Goal: Transaction & Acquisition: Purchase product/service

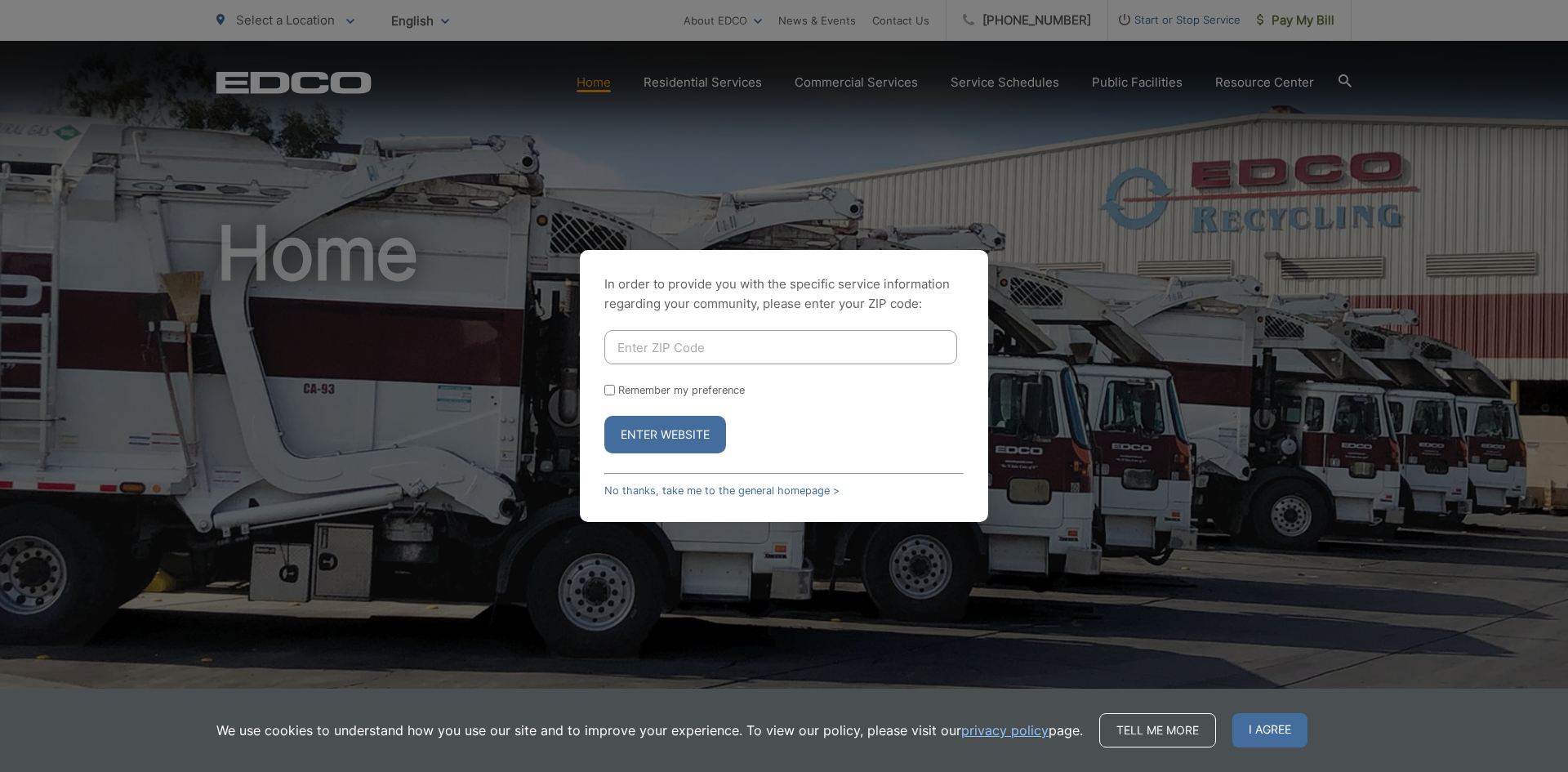
click at [745, 348] on input "Enter ZIP Code" at bounding box center [780, 347] width 352 height 34
type input "92078"
click at [609, 388] on input "Remember my preference" at bounding box center [609, 389] width 11 height 11
checkbox input "true"
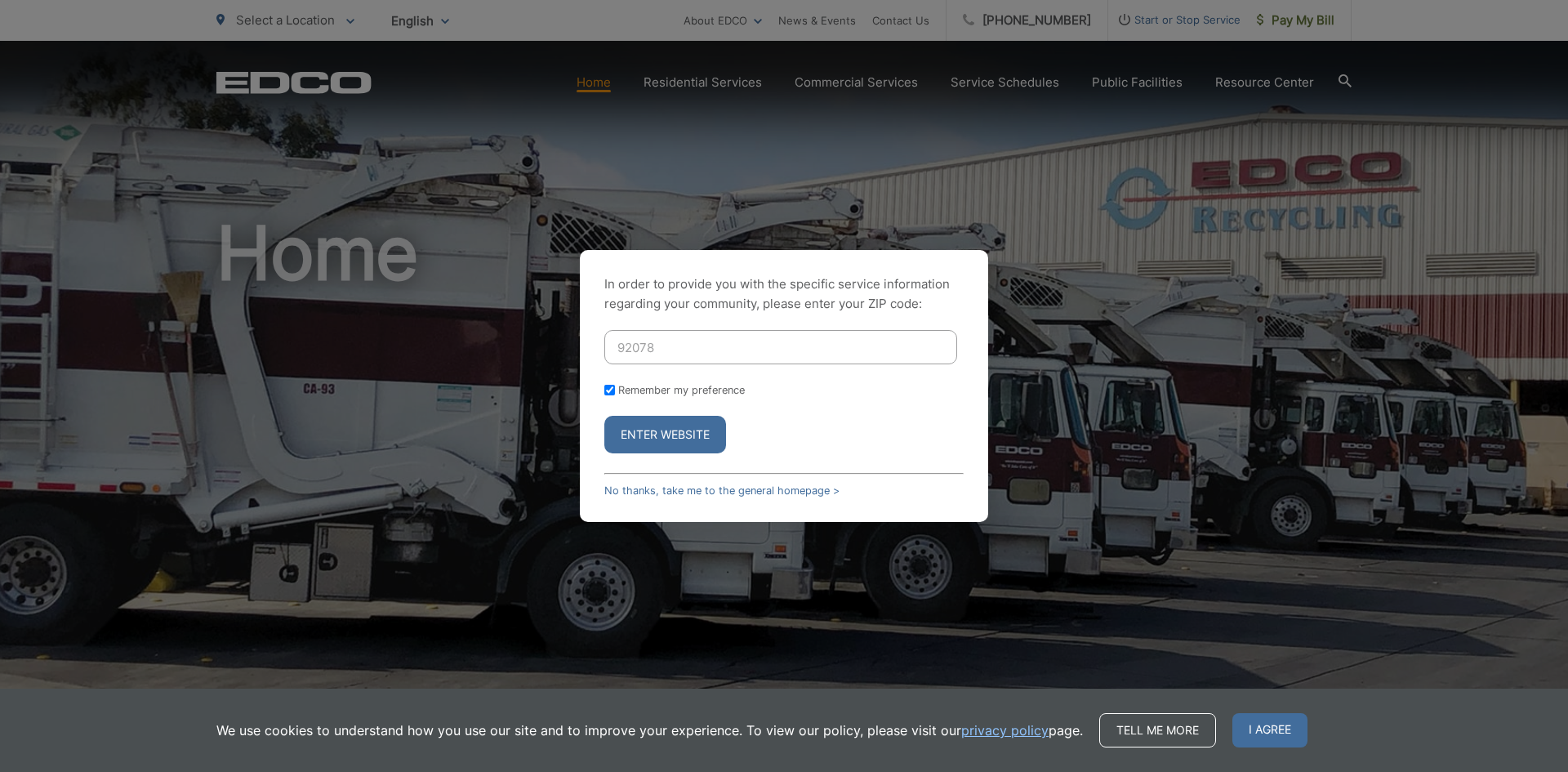
click at [647, 433] on button "Enter Website" at bounding box center [664, 434] width 121 height 38
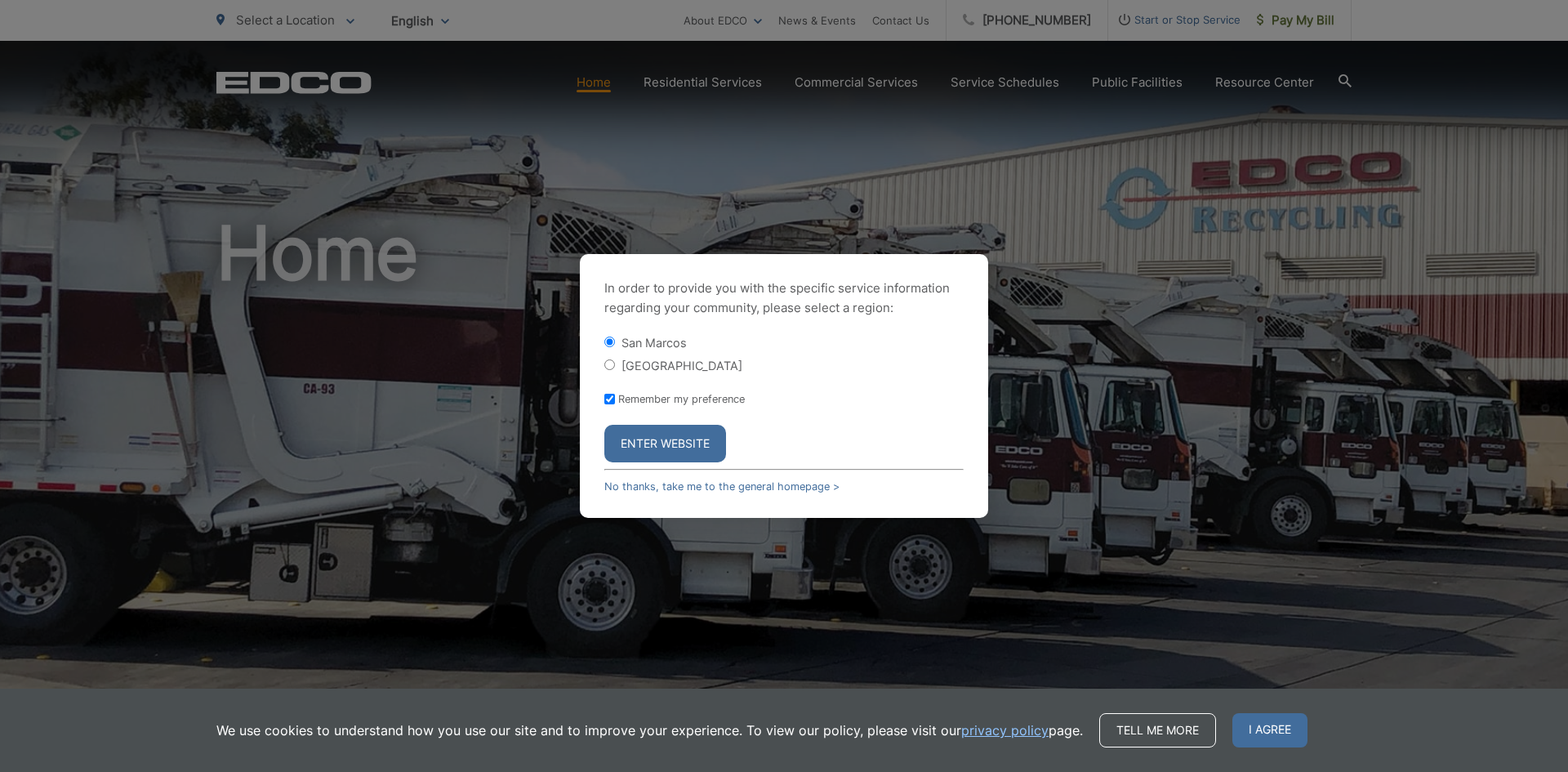
click at [678, 441] on button "Enter Website" at bounding box center [664, 443] width 121 height 38
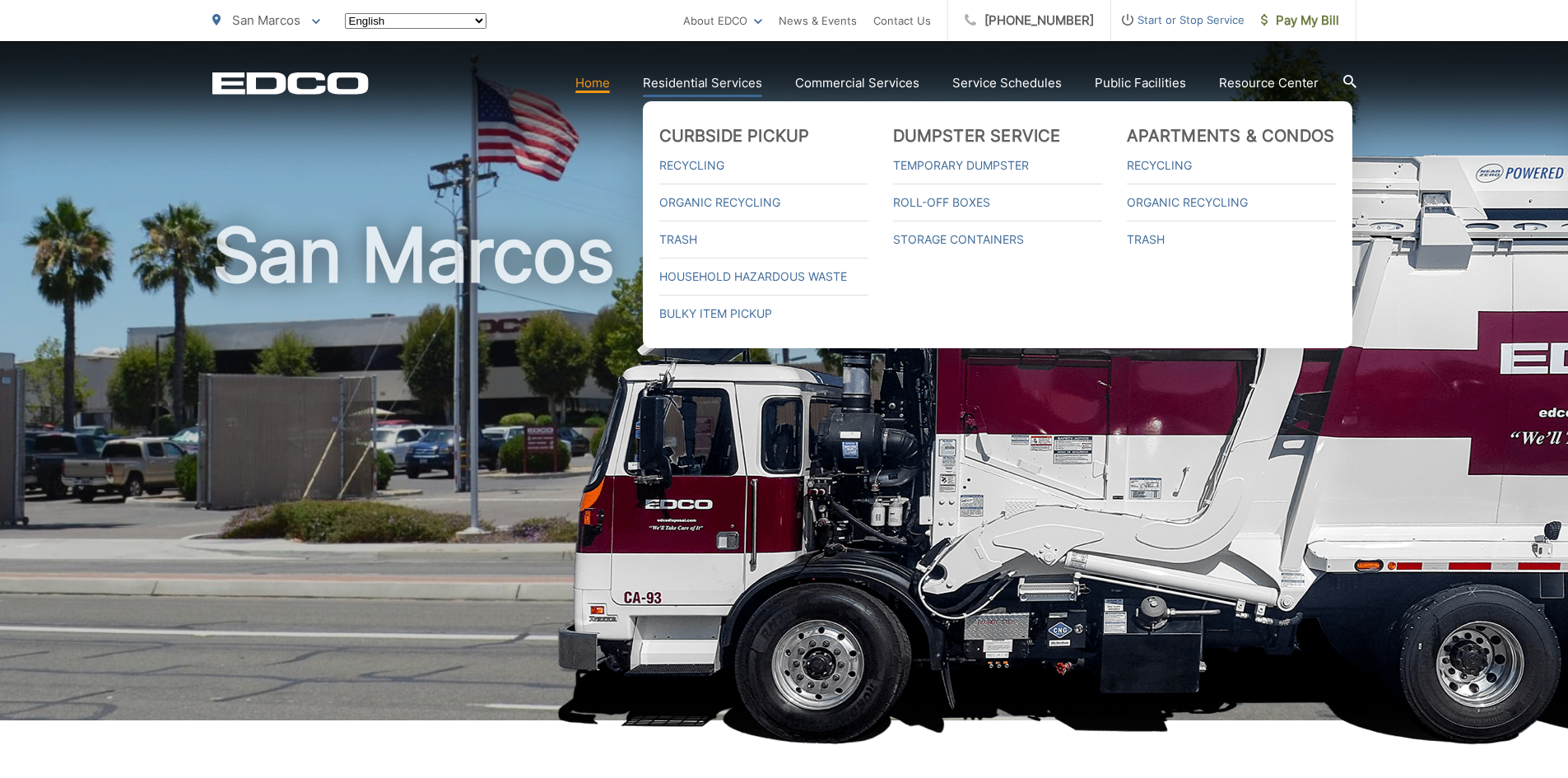
click at [710, 82] on link "Residential Services" at bounding box center [703, 83] width 119 height 20
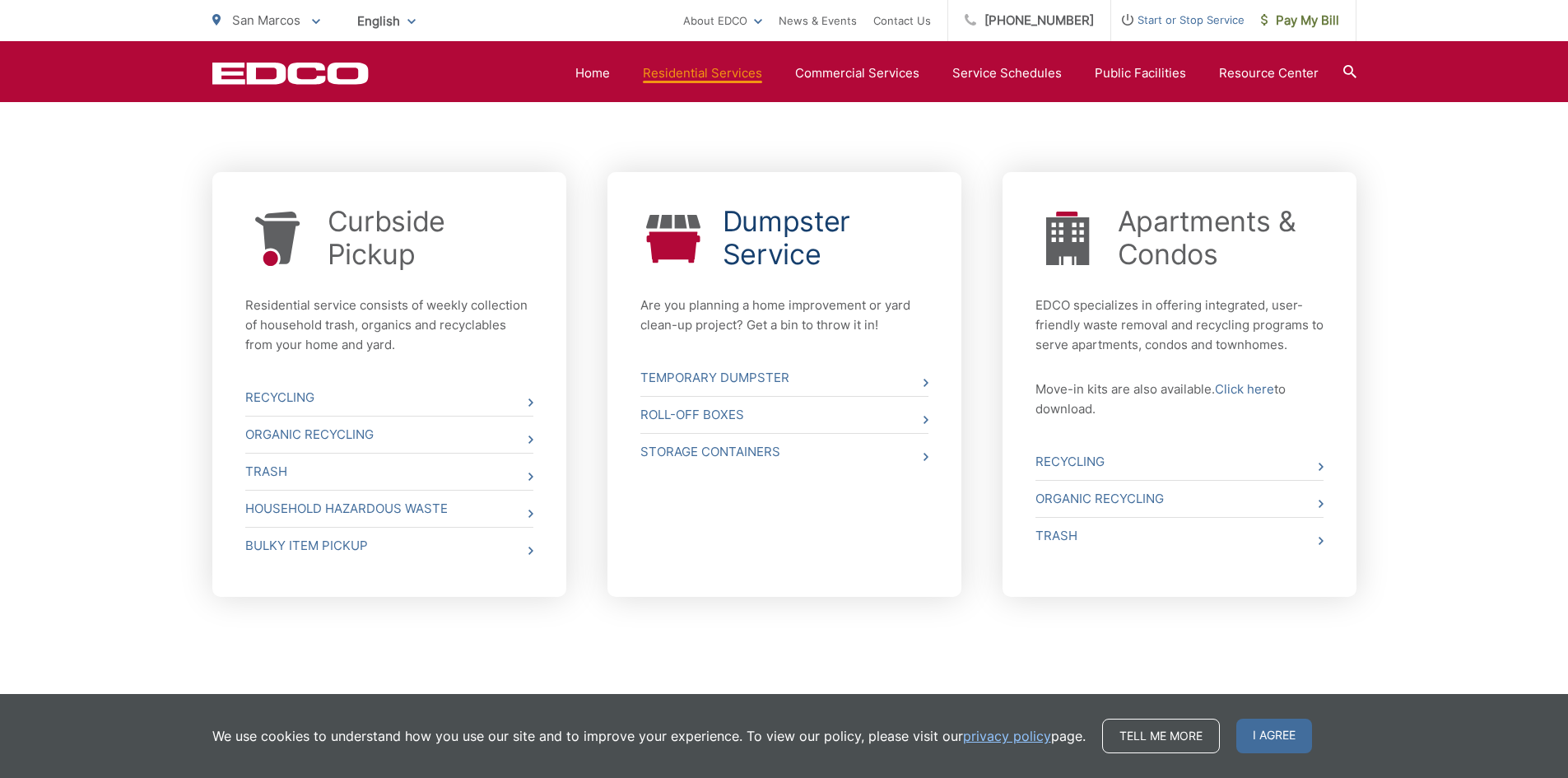
scroll to position [597, 0]
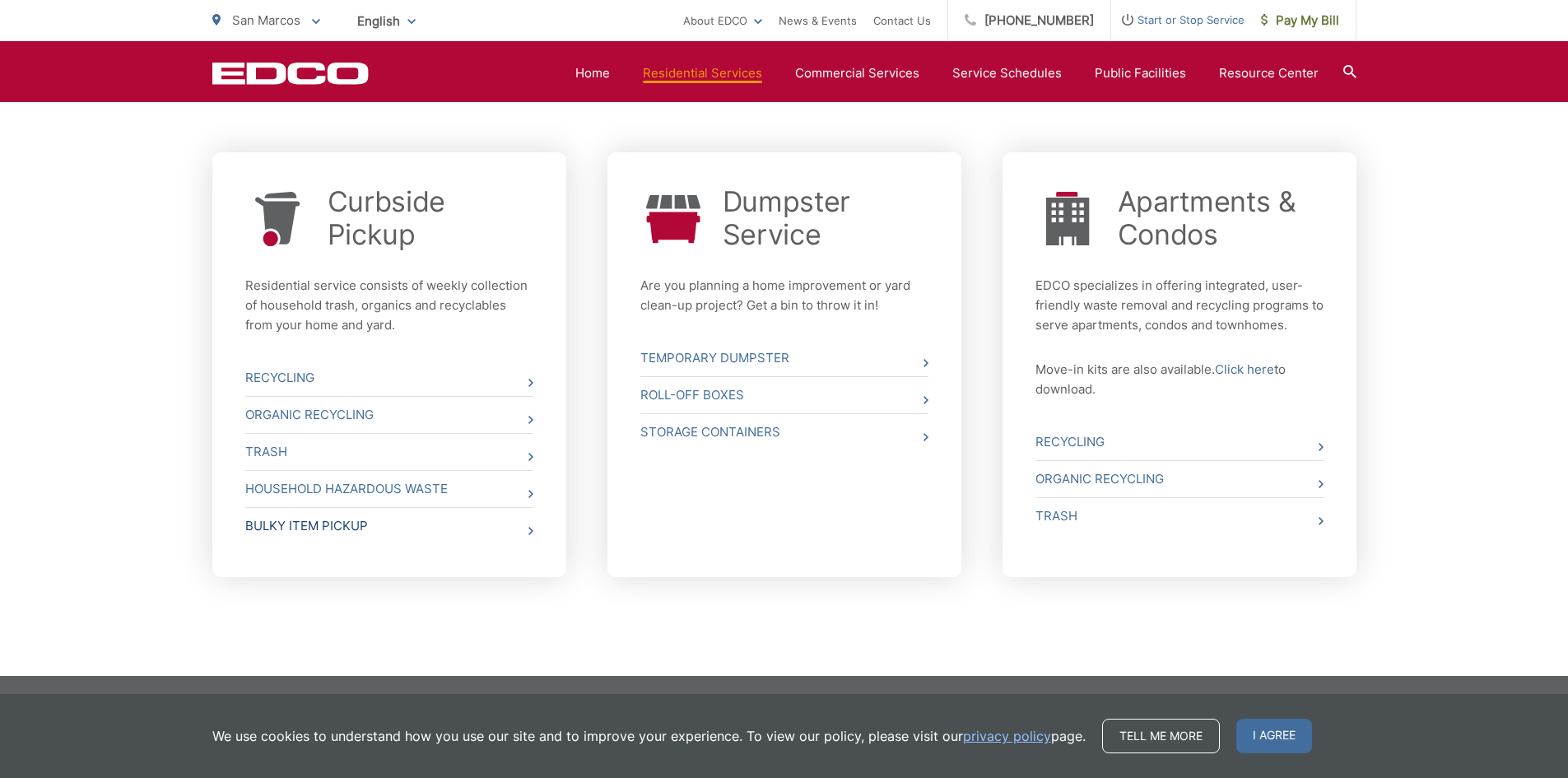
click at [337, 532] on link "Bulky Item Pickup" at bounding box center [390, 526] width 288 height 36
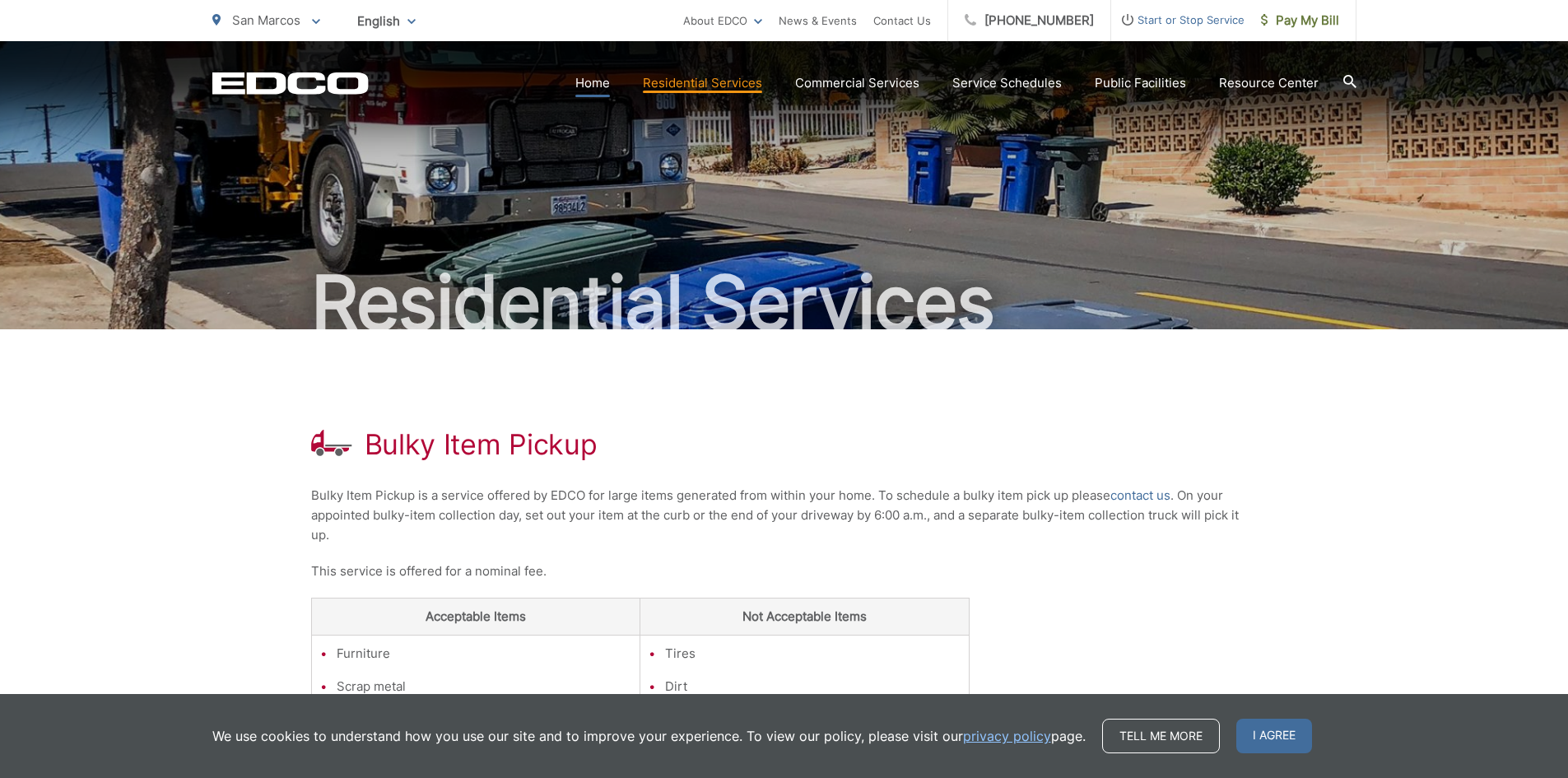
click at [594, 82] on link "Home" at bounding box center [592, 83] width 34 height 20
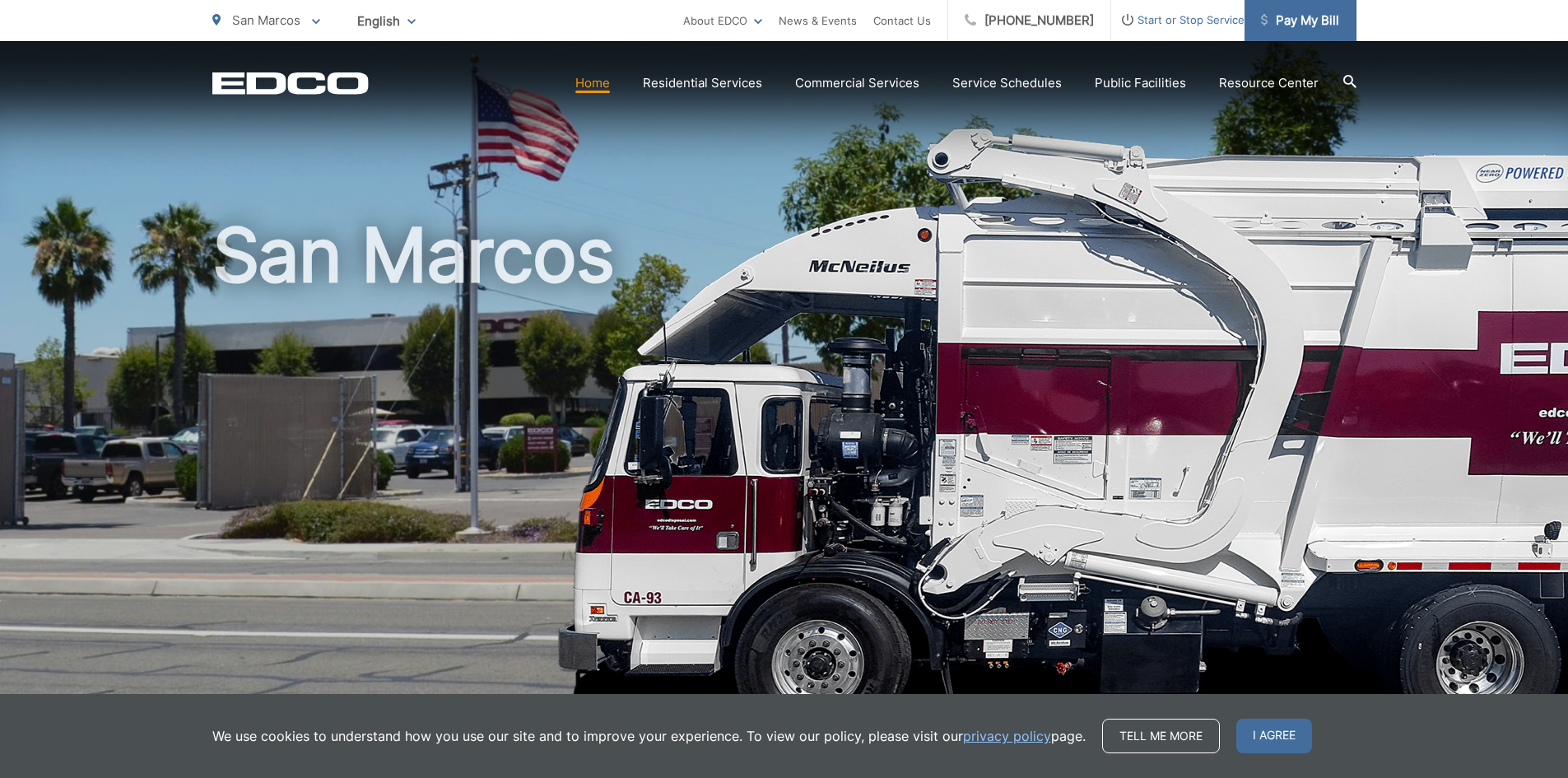
click at [1288, 18] on span "Pay My Bill" at bounding box center [1301, 21] width 78 height 20
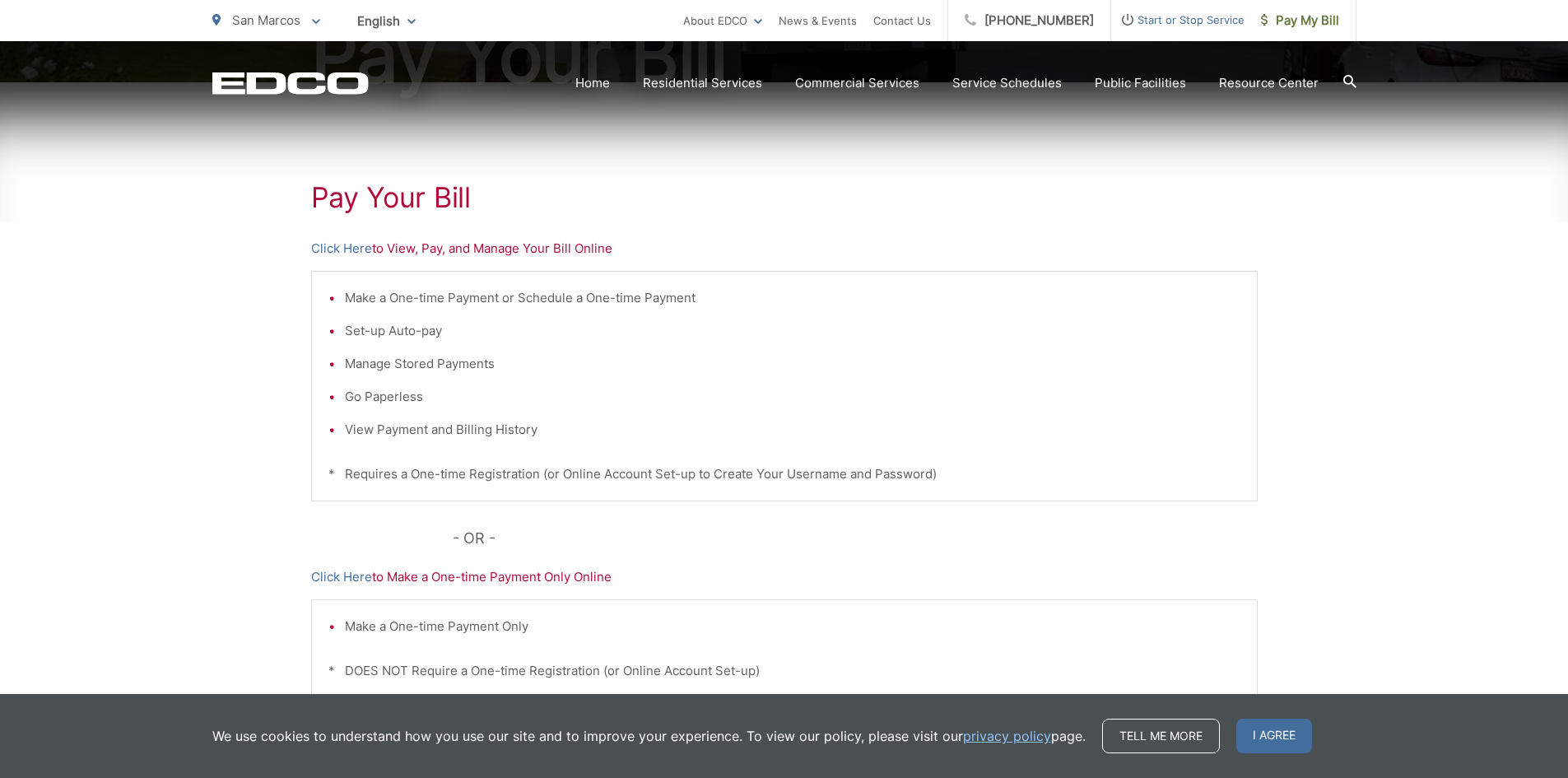
scroll to position [329, 0]
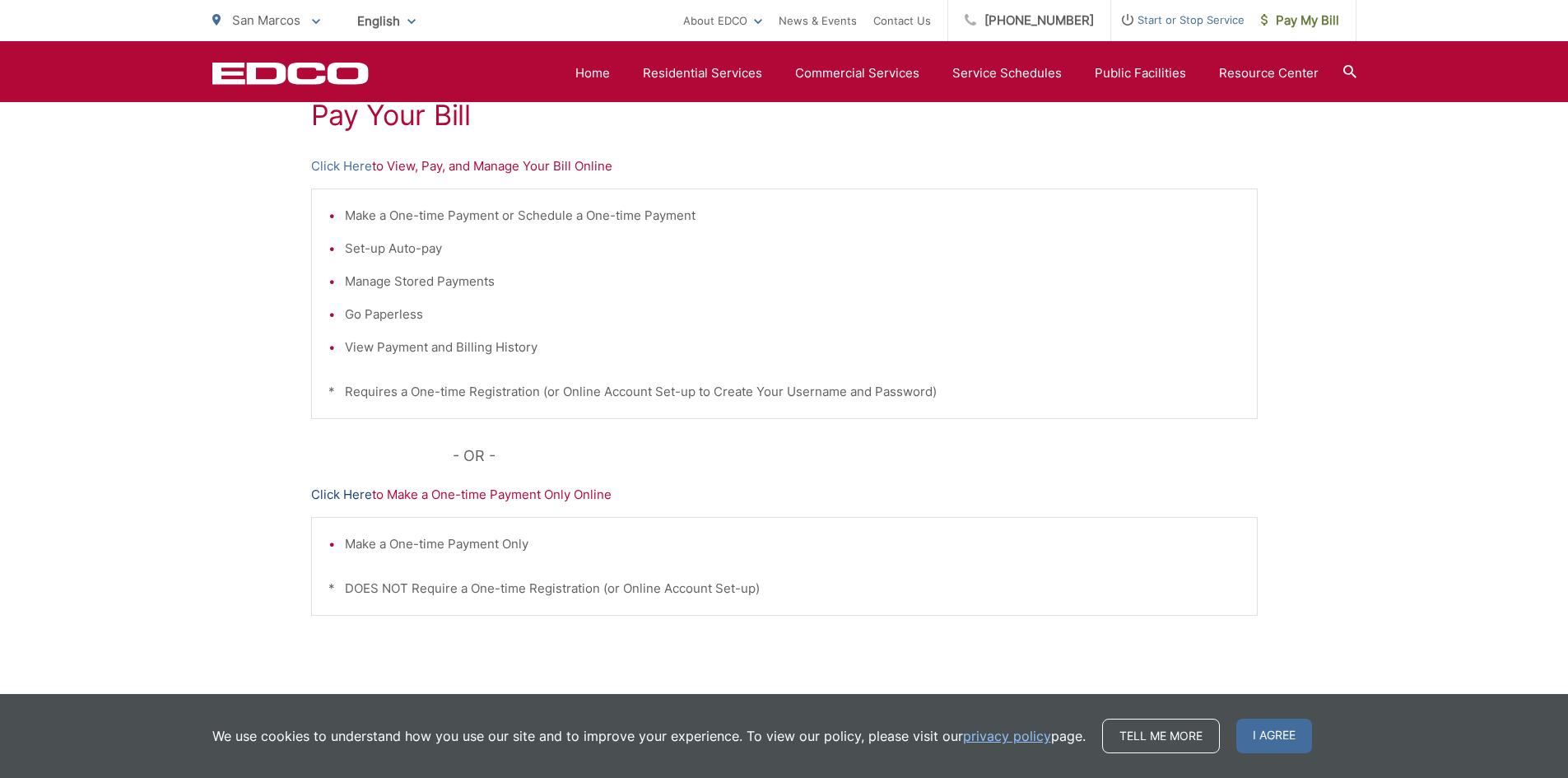
click at [344, 494] on link "Click Here" at bounding box center [342, 494] width 61 height 20
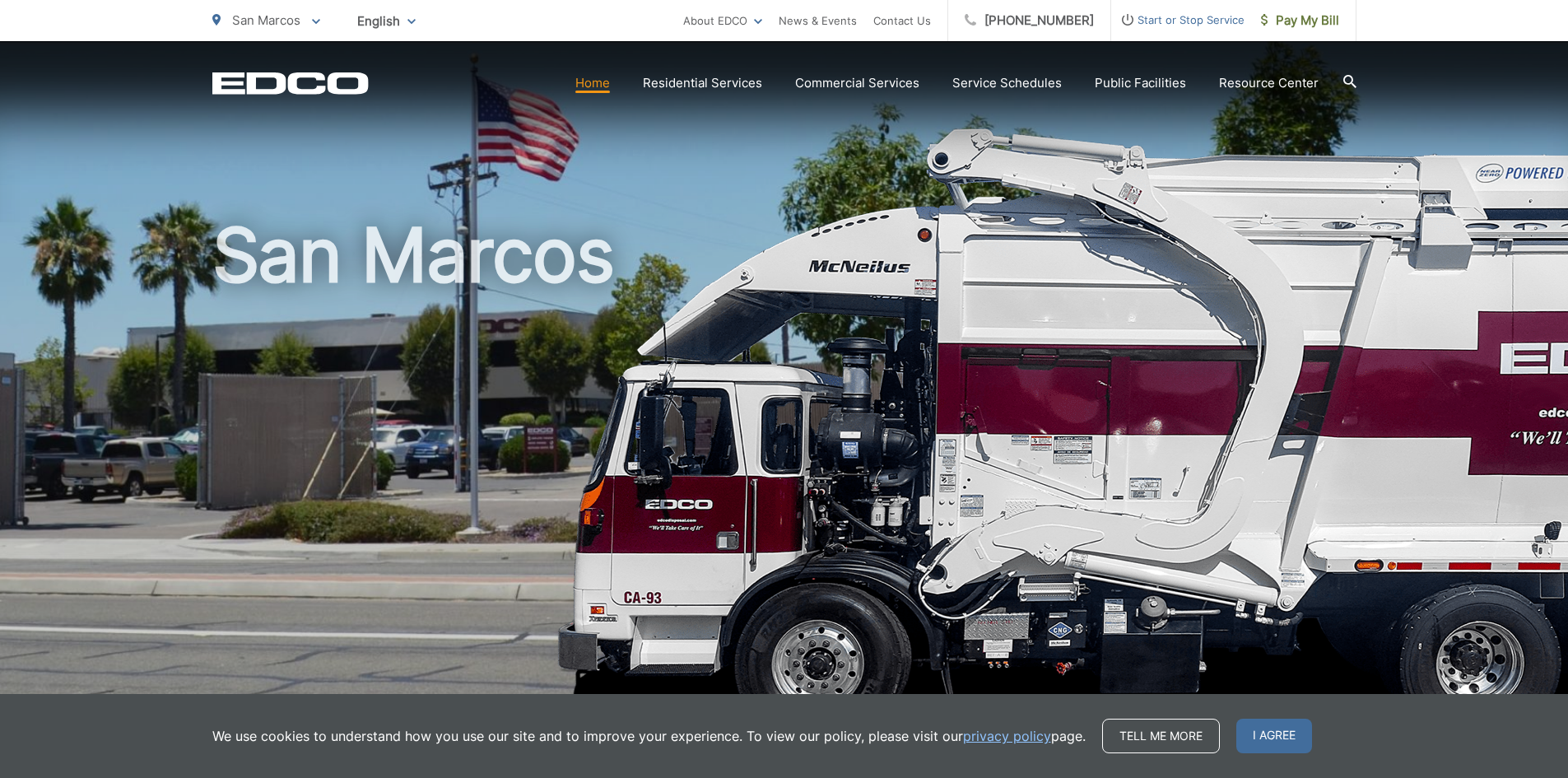
click at [603, 78] on link "Home" at bounding box center [592, 83] width 34 height 20
click at [1312, 13] on span "Pay My Bill" at bounding box center [1301, 21] width 78 height 20
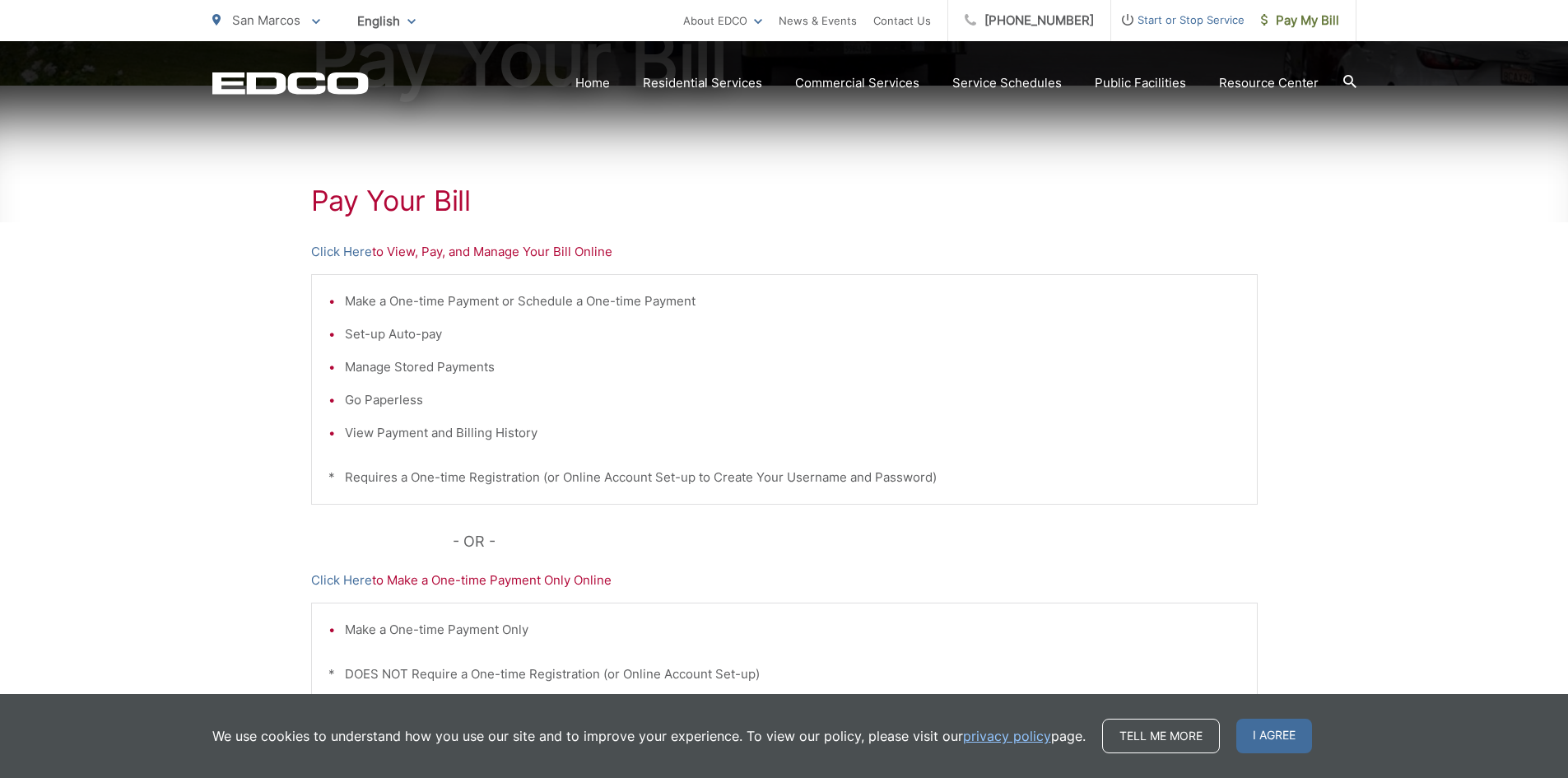
scroll to position [247, 0]
click at [330, 244] on link "Click Here" at bounding box center [342, 249] width 61 height 20
